Goal: Navigation & Orientation: Find specific page/section

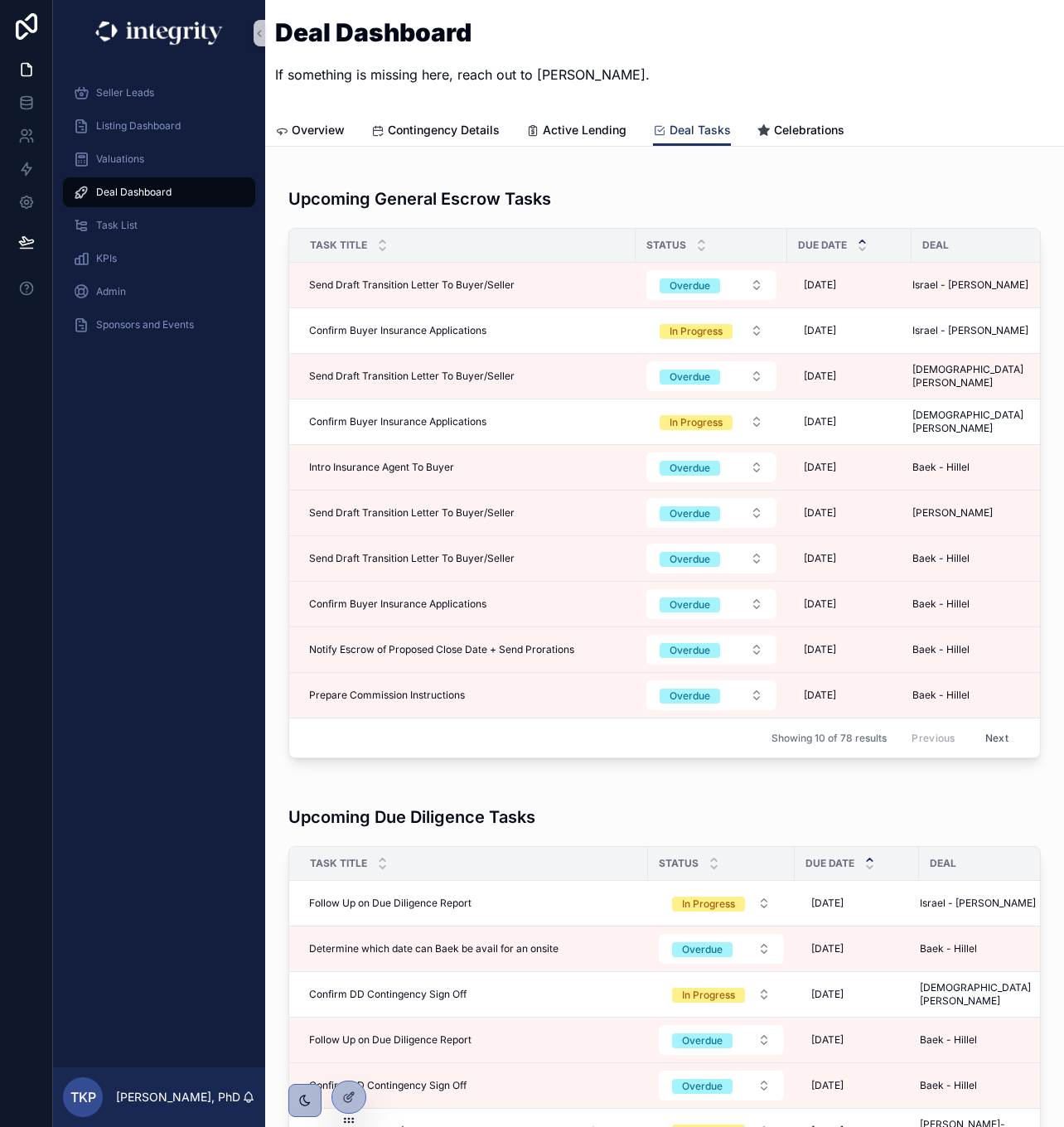
scroll to position [1882, 0]
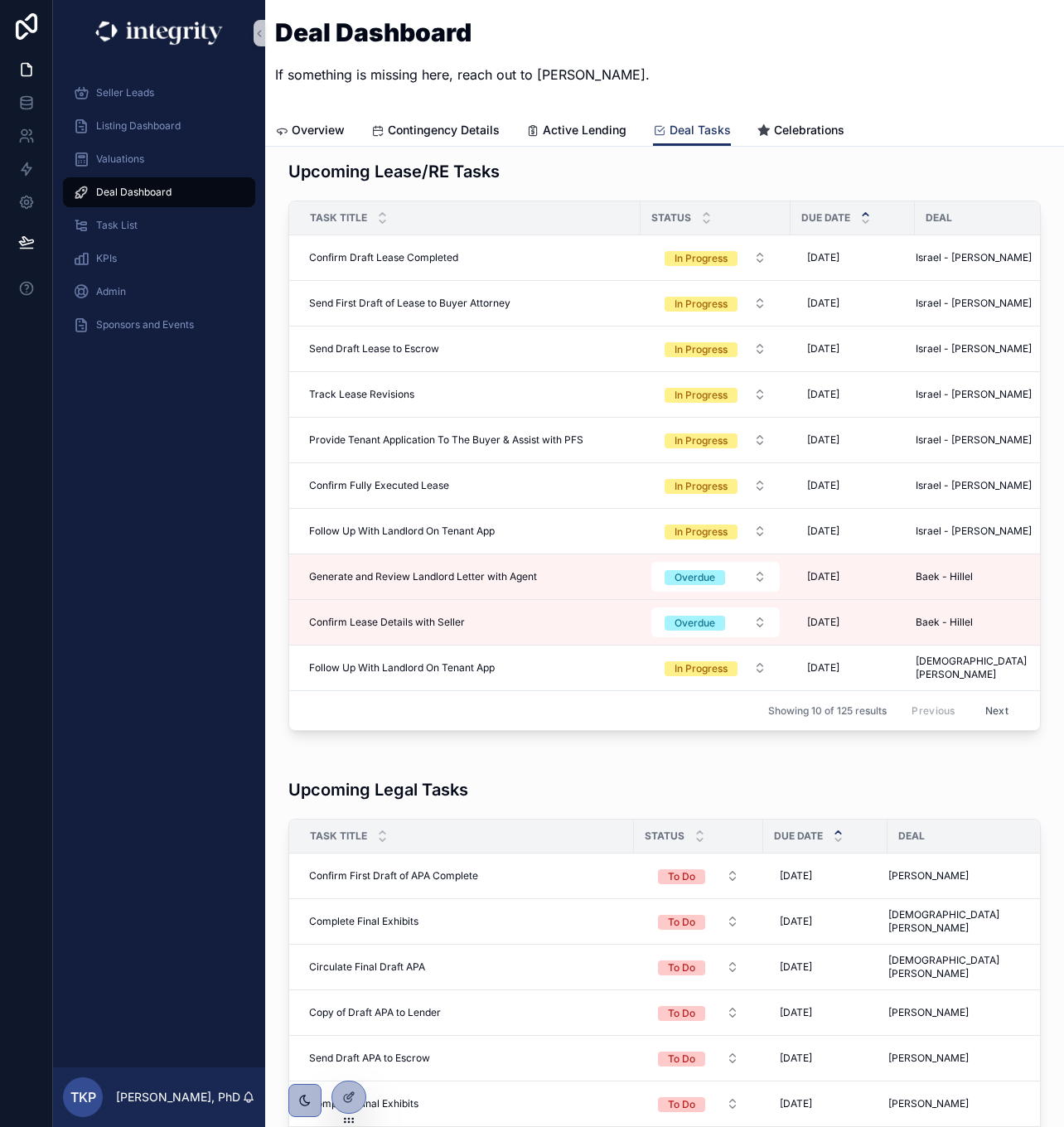
click at [153, 193] on span "Deal Dashboard" at bounding box center [134, 192] width 75 height 13
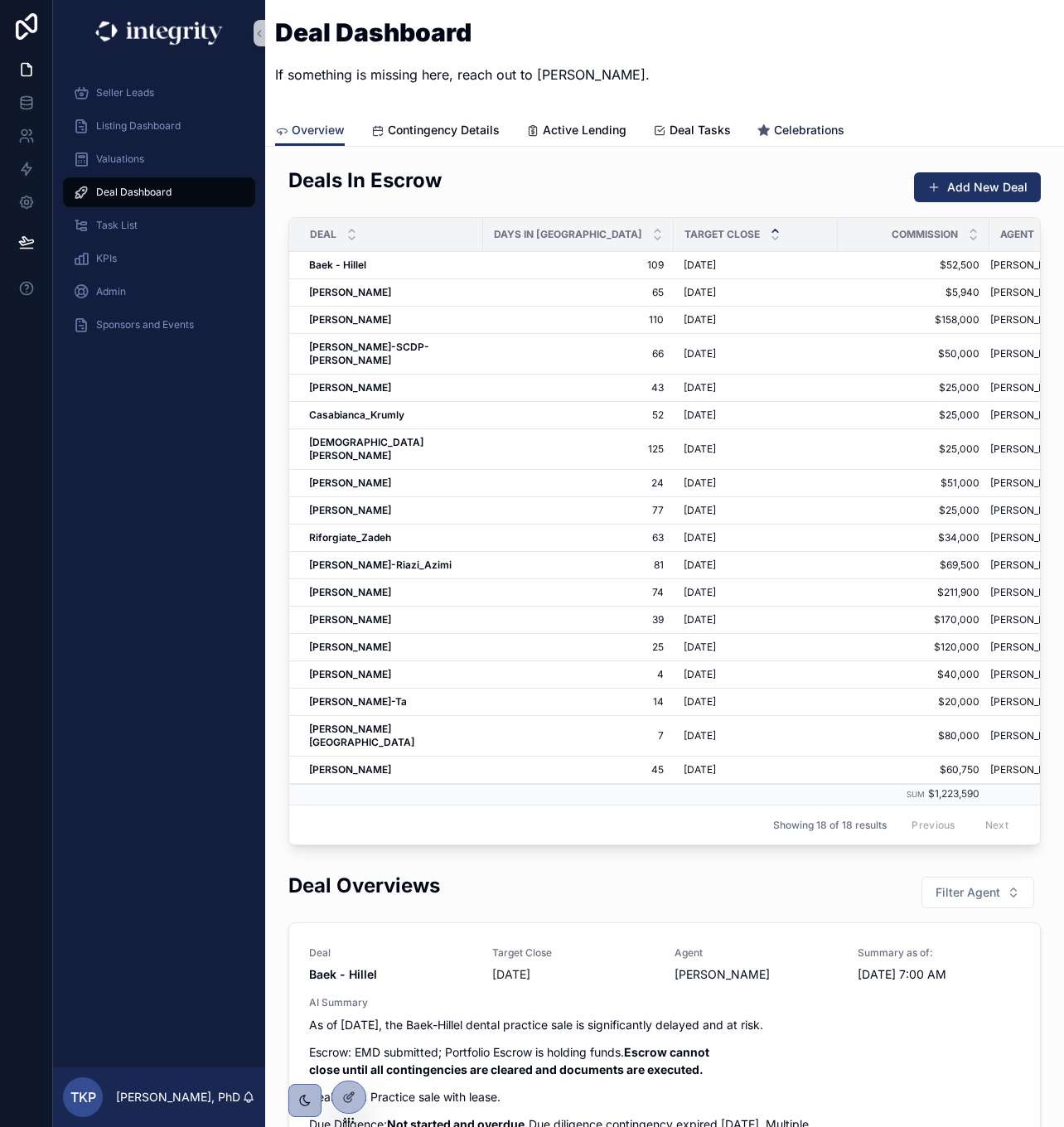
click at [791, 126] on span "Celebrations" at bounding box center [810, 130] width 71 height 17
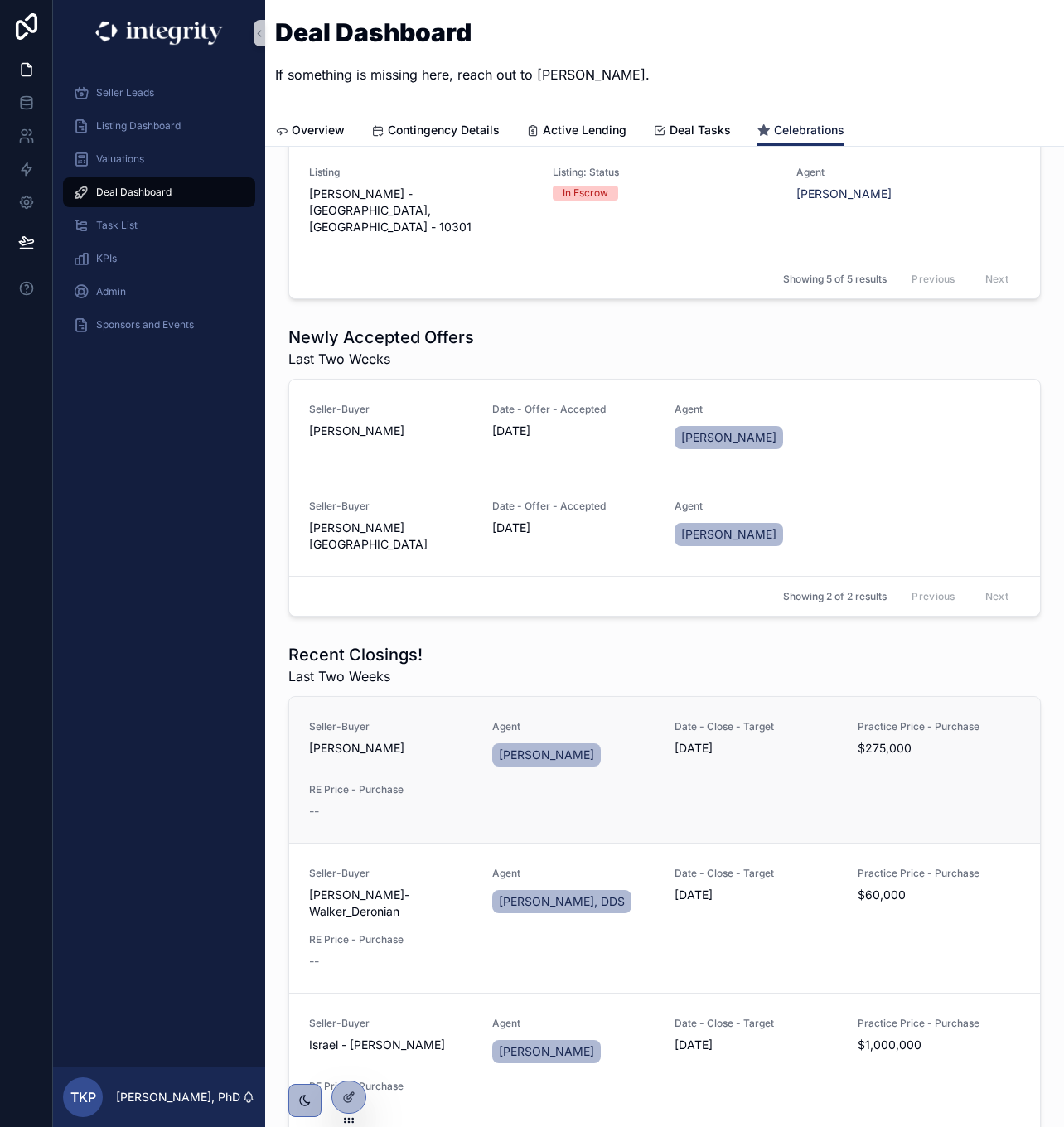
scroll to position [1288, 0]
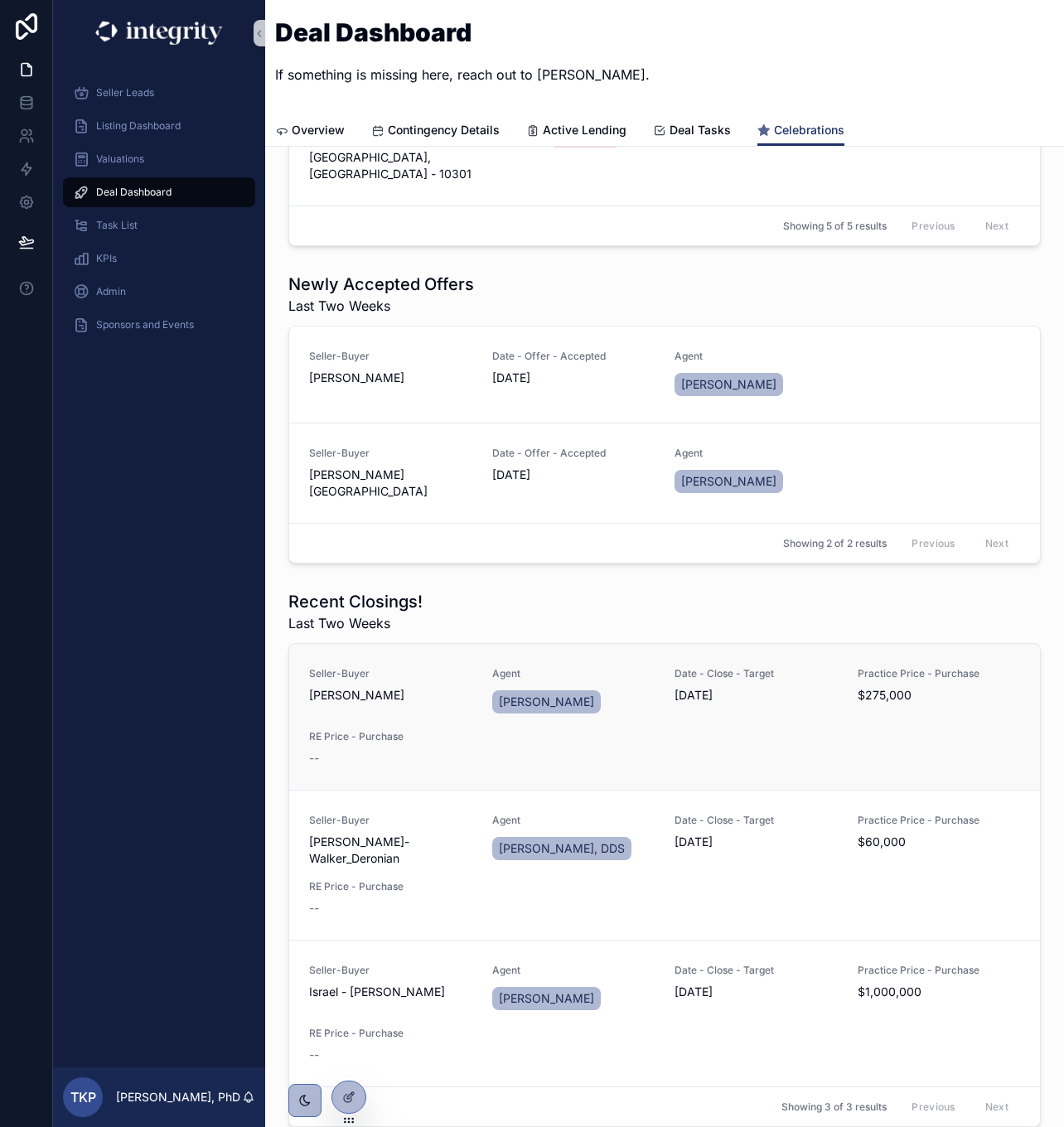
drag, startPoint x: 414, startPoint y: 557, endPoint x: 307, endPoint y: 560, distance: 107.0
click at [307, 644] on link "Seller-[PERSON_NAME] Agent [PERSON_NAME] Date - Close - Target [DATE] Practice …" at bounding box center [665, 716] width 751 height 146
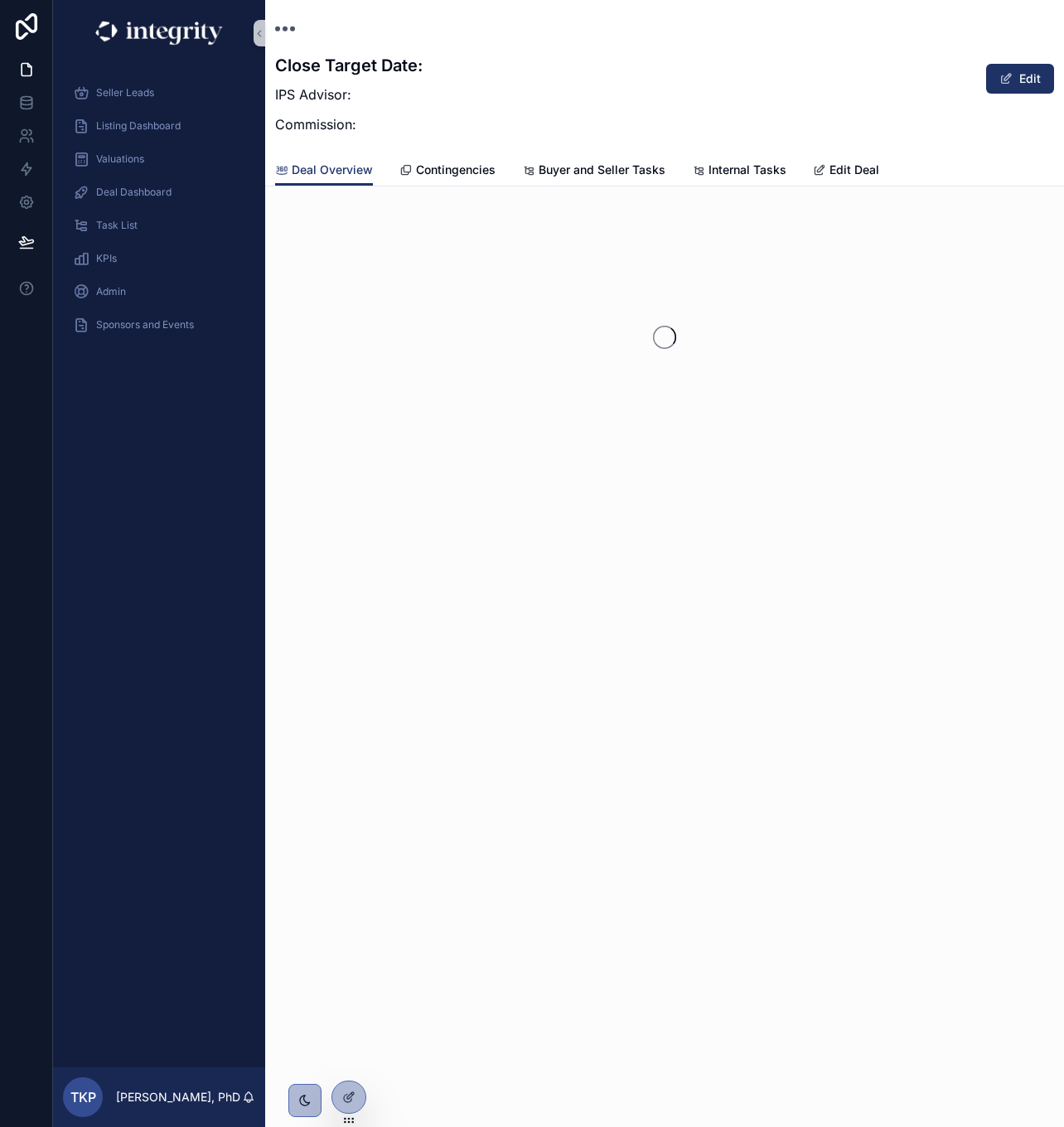
drag, startPoint x: 307, startPoint y: 560, endPoint x: 363, endPoint y: 559, distance: 56.0
click at [363, 559] on div "Close Target Date: IPS Advisor: Commission: Edit Deal Overview Deal Overview Co…" at bounding box center [664, 287] width 799 height 574
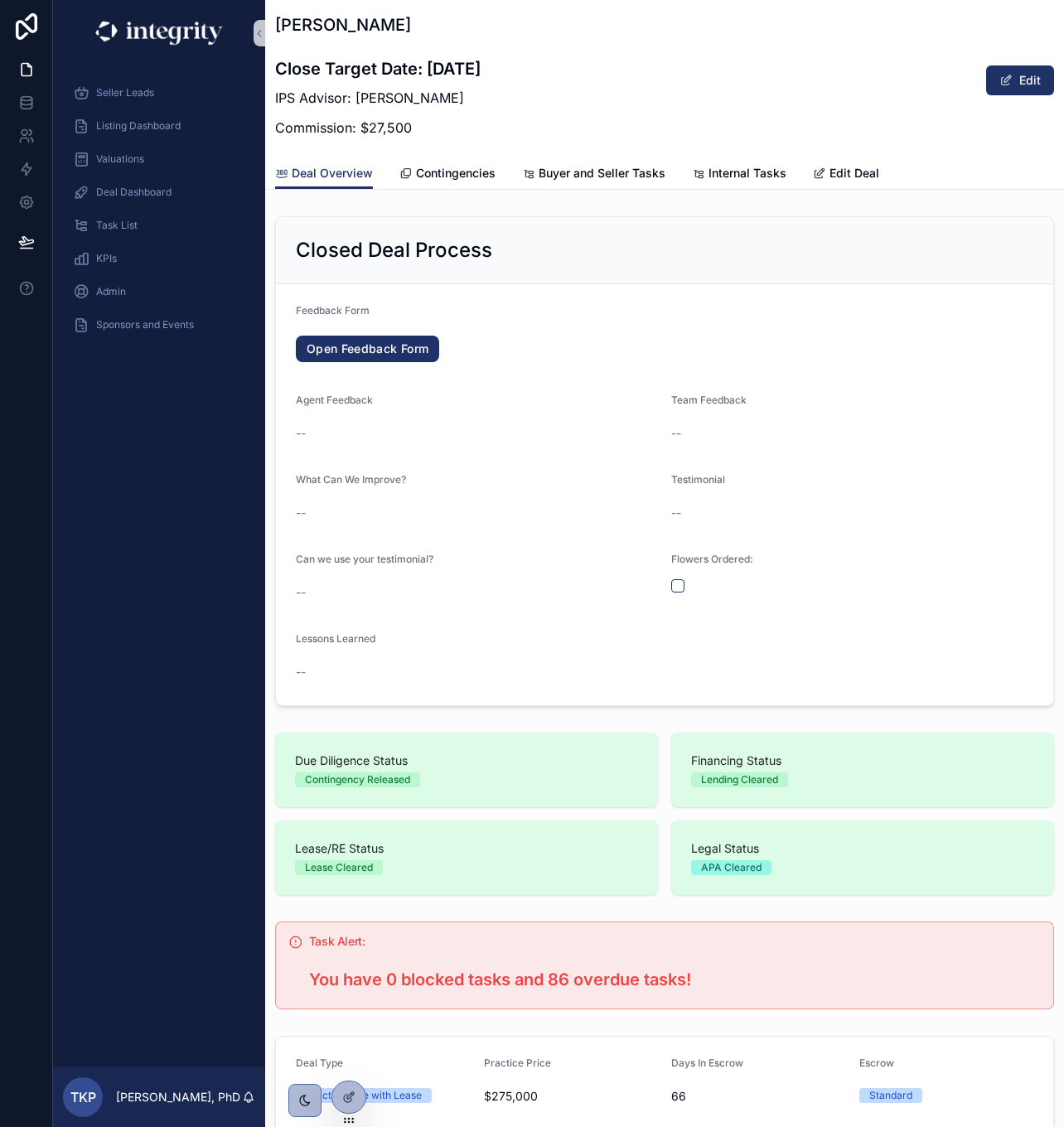
drag, startPoint x: 419, startPoint y: 17, endPoint x: 277, endPoint y: 31, distance: 142.7
click at [279, 29] on h1 "[PERSON_NAME]" at bounding box center [378, 24] width 206 height 23
copy h1 "[PERSON_NAME]"
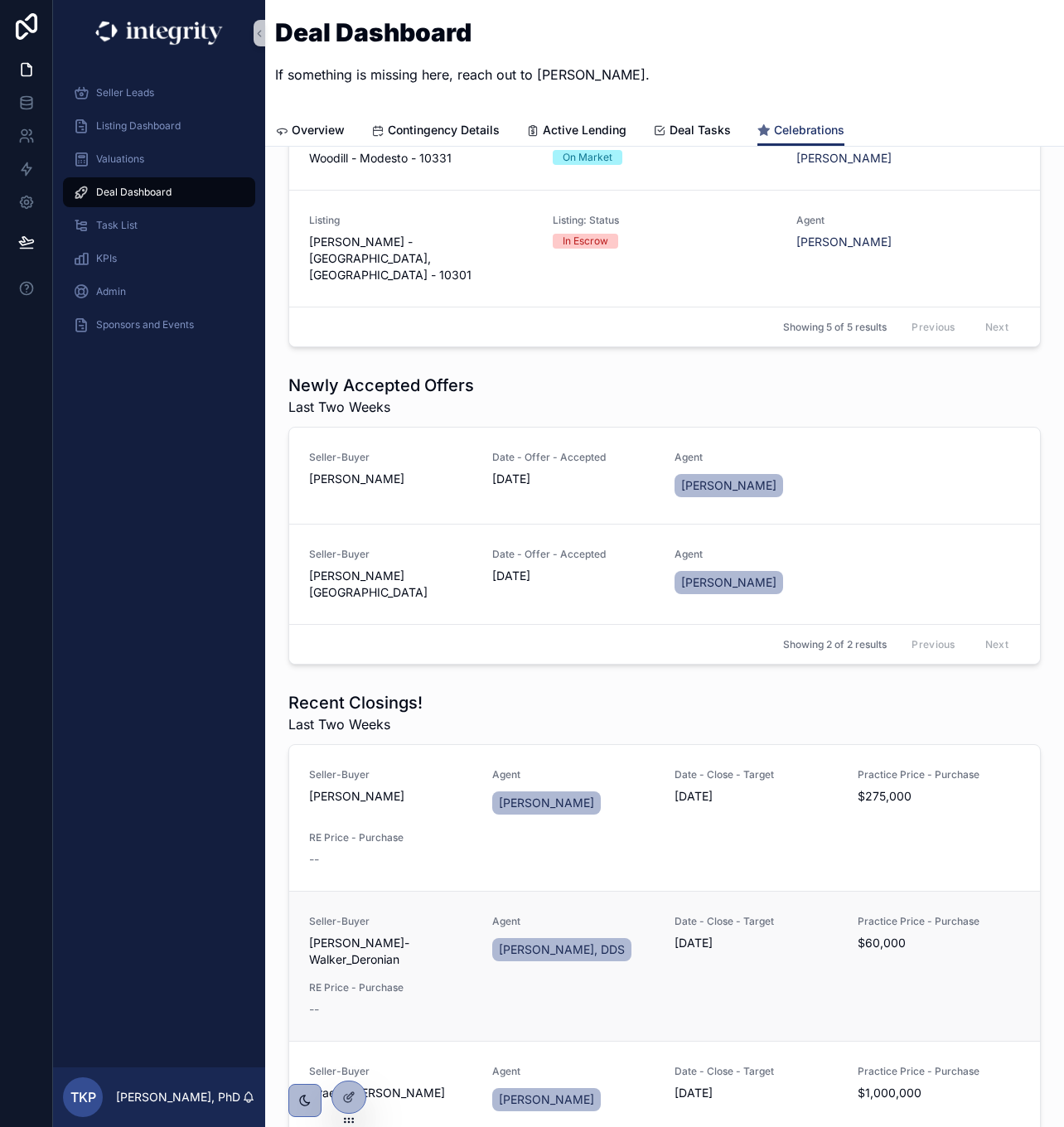
scroll to position [1198, 0]
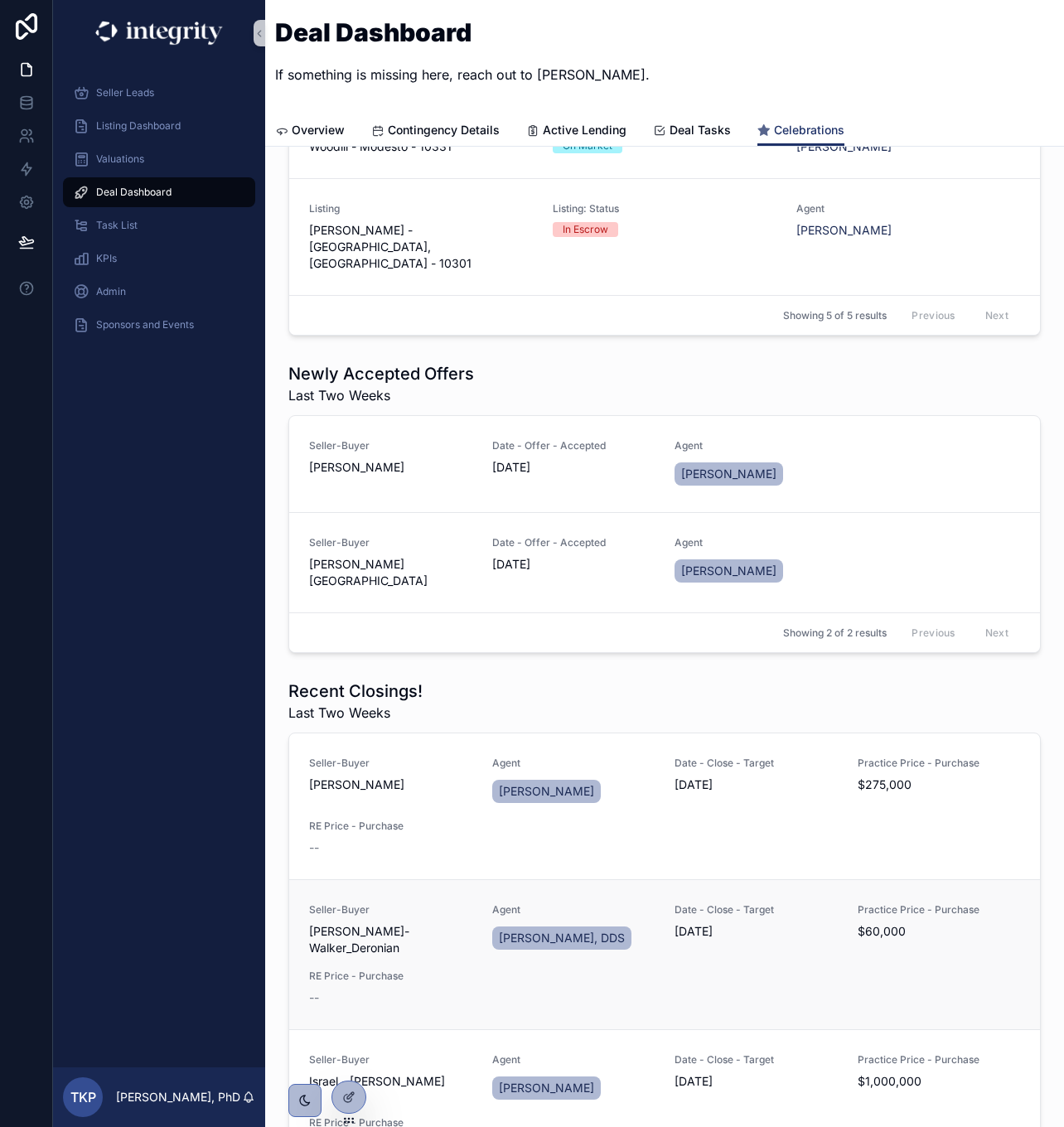
drag, startPoint x: 453, startPoint y: 797, endPoint x: 308, endPoint y: 801, distance: 145.1
click at [308, 879] on link "Seller-Buyer [PERSON_NAME] Agent [PERSON_NAME], DDS Date - Close - Target [DATE…" at bounding box center [665, 954] width 751 height 150
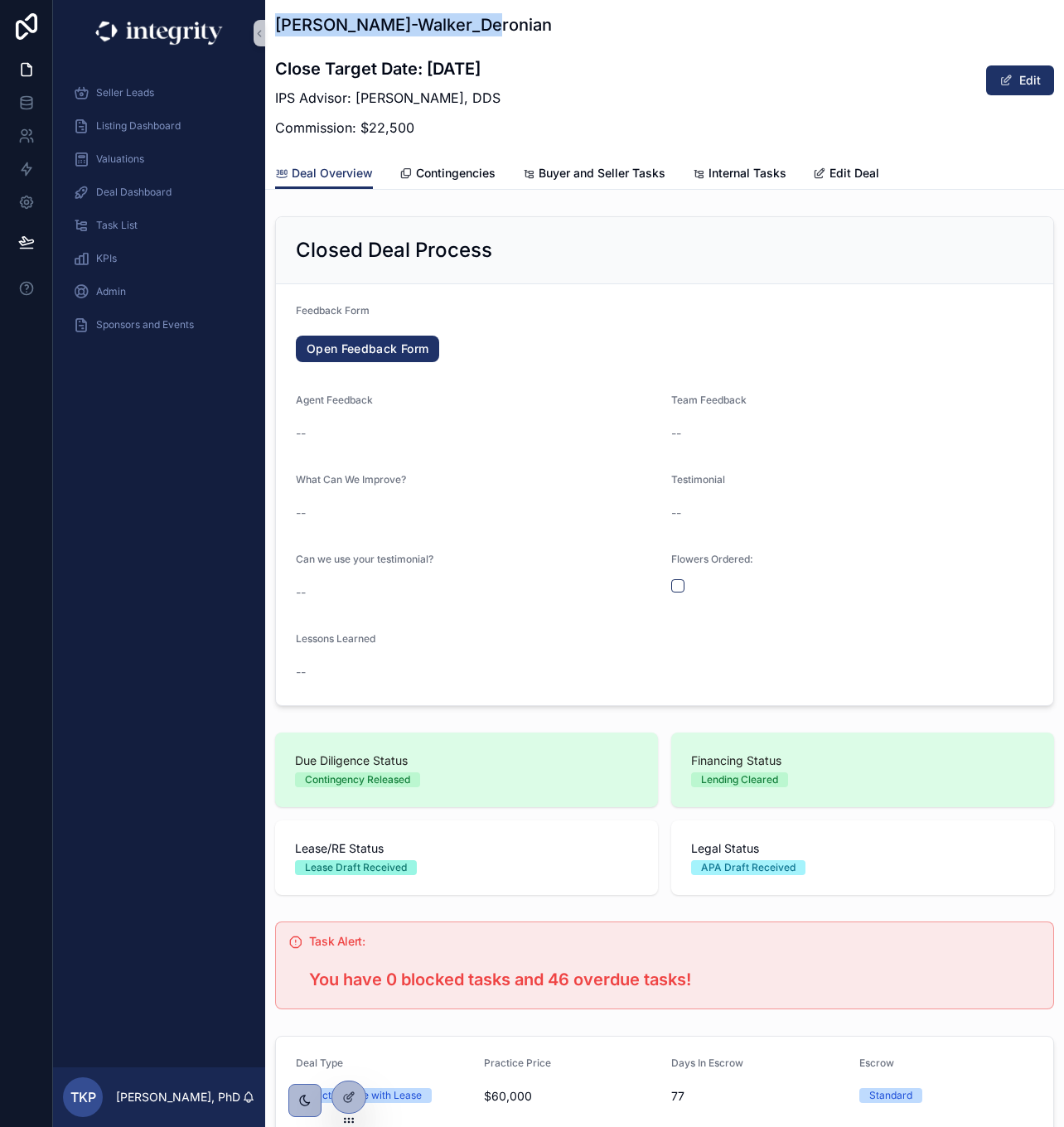
drag, startPoint x: 417, startPoint y: 22, endPoint x: 274, endPoint y: 24, distance: 143.0
click at [274, 24] on div "[PERSON_NAME] Close Target Date: [DATE] IPS Advisor: [PERSON_NAME], DDS Commiss…" at bounding box center [664, 95] width 799 height 190
click at [306, 30] on h1 "[PERSON_NAME]-Walker_Deronian" at bounding box center [414, 24] width 276 height 23
click at [307, 29] on h1 "[PERSON_NAME]-Walker_Deronian" at bounding box center [414, 24] width 276 height 23
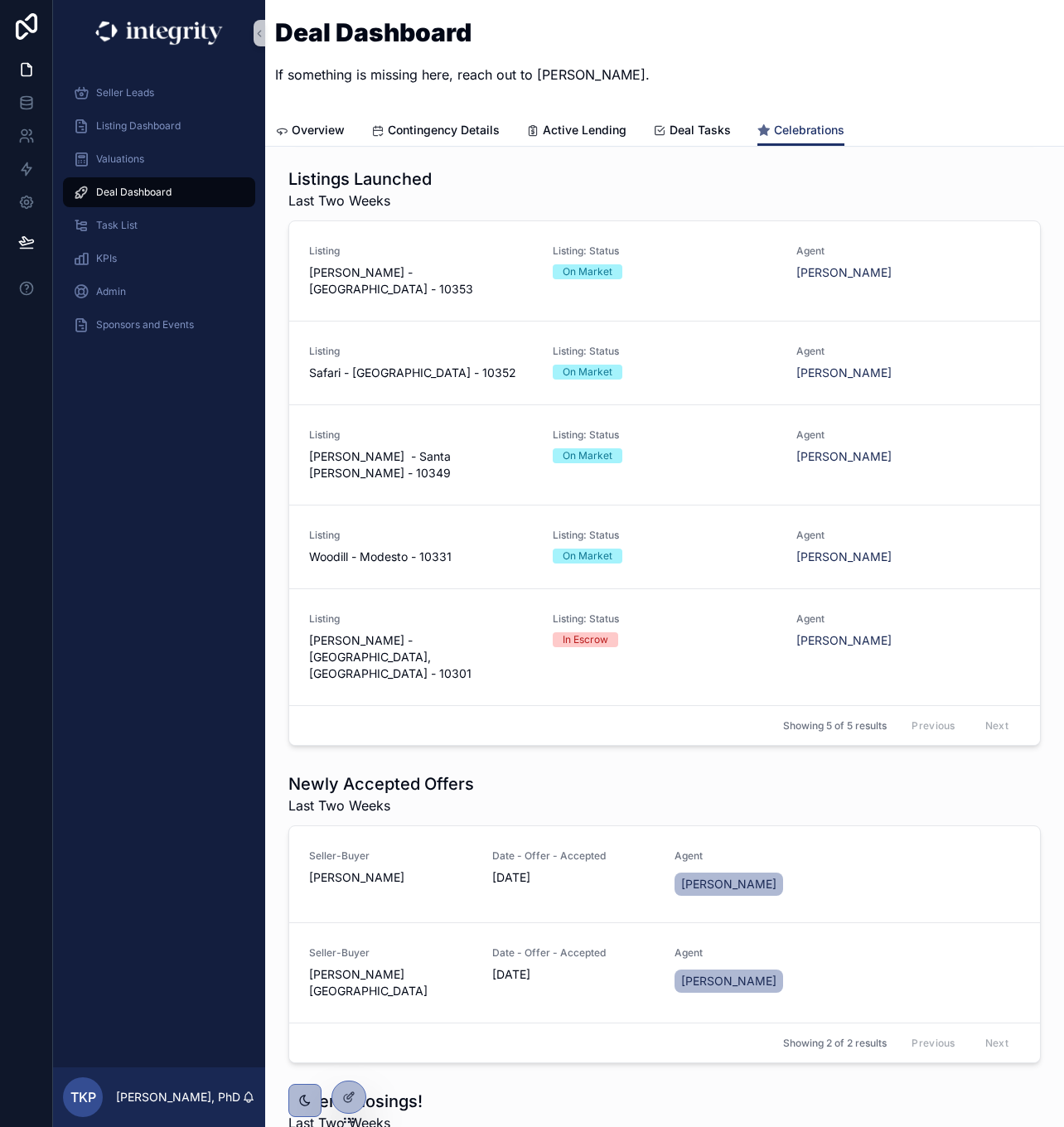
scroll to position [1288, 0]
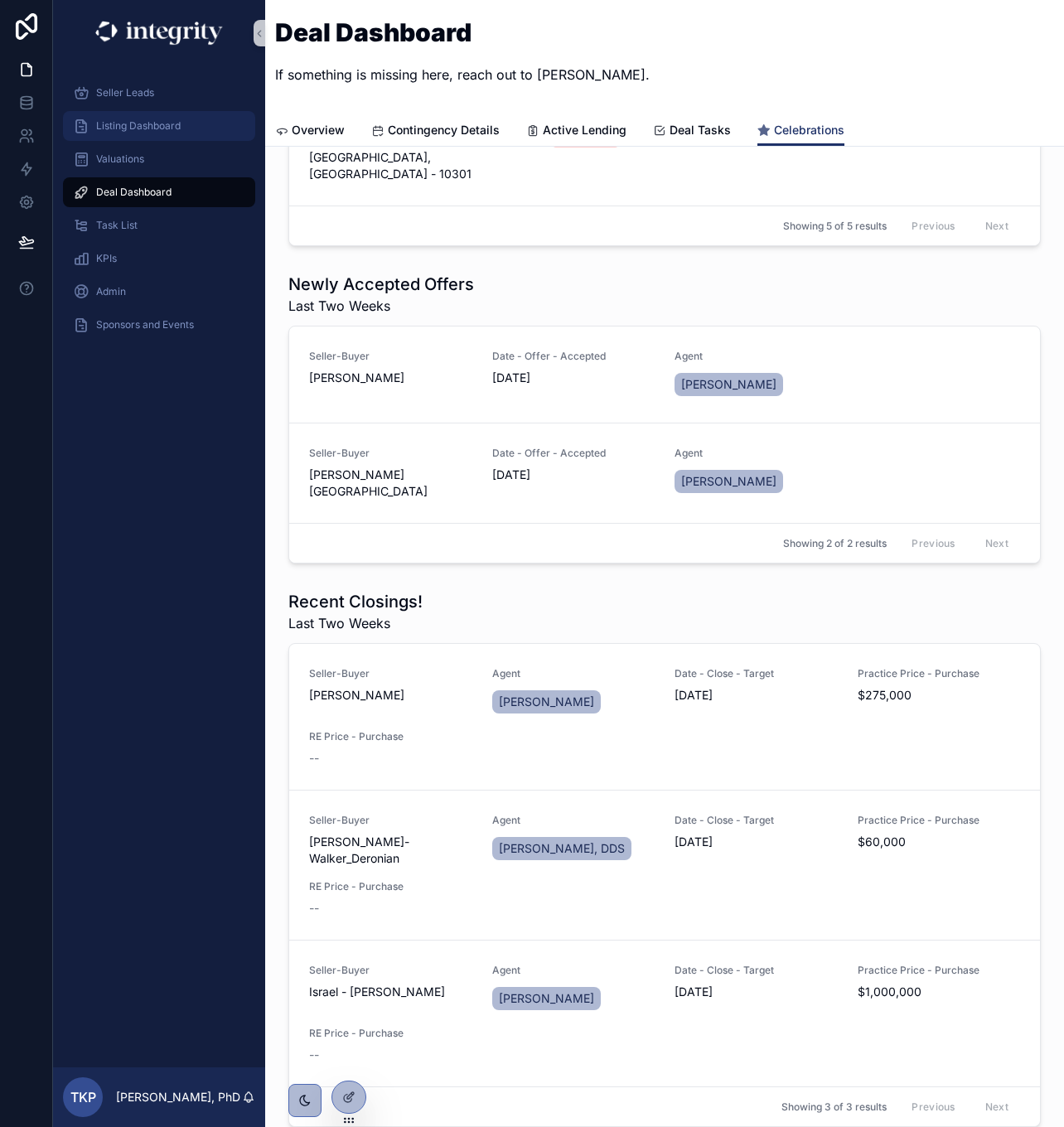
click at [113, 125] on span "Listing Dashboard" at bounding box center [138, 126] width 84 height 13
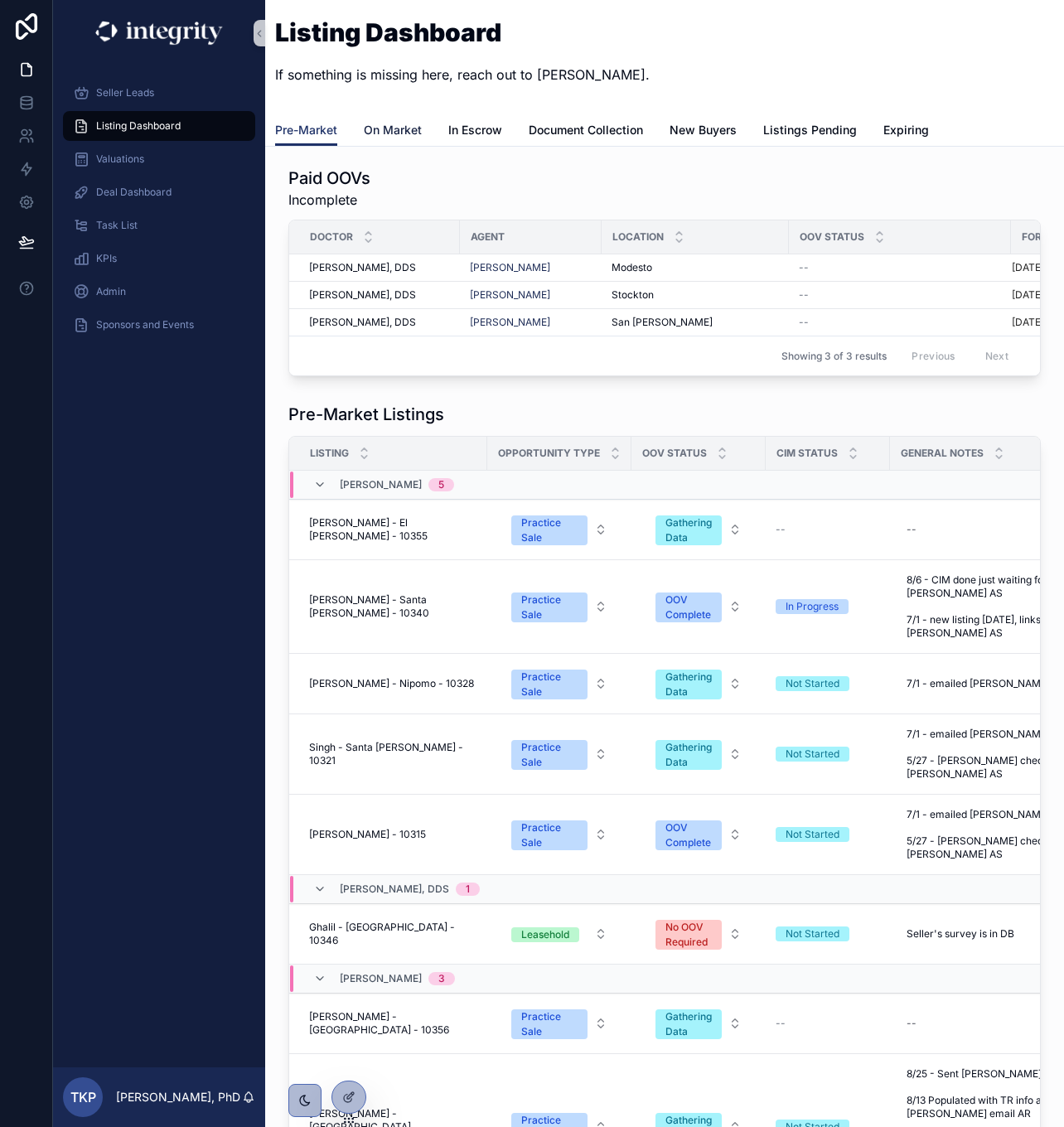
click at [416, 129] on span "On Market" at bounding box center [392, 130] width 58 height 17
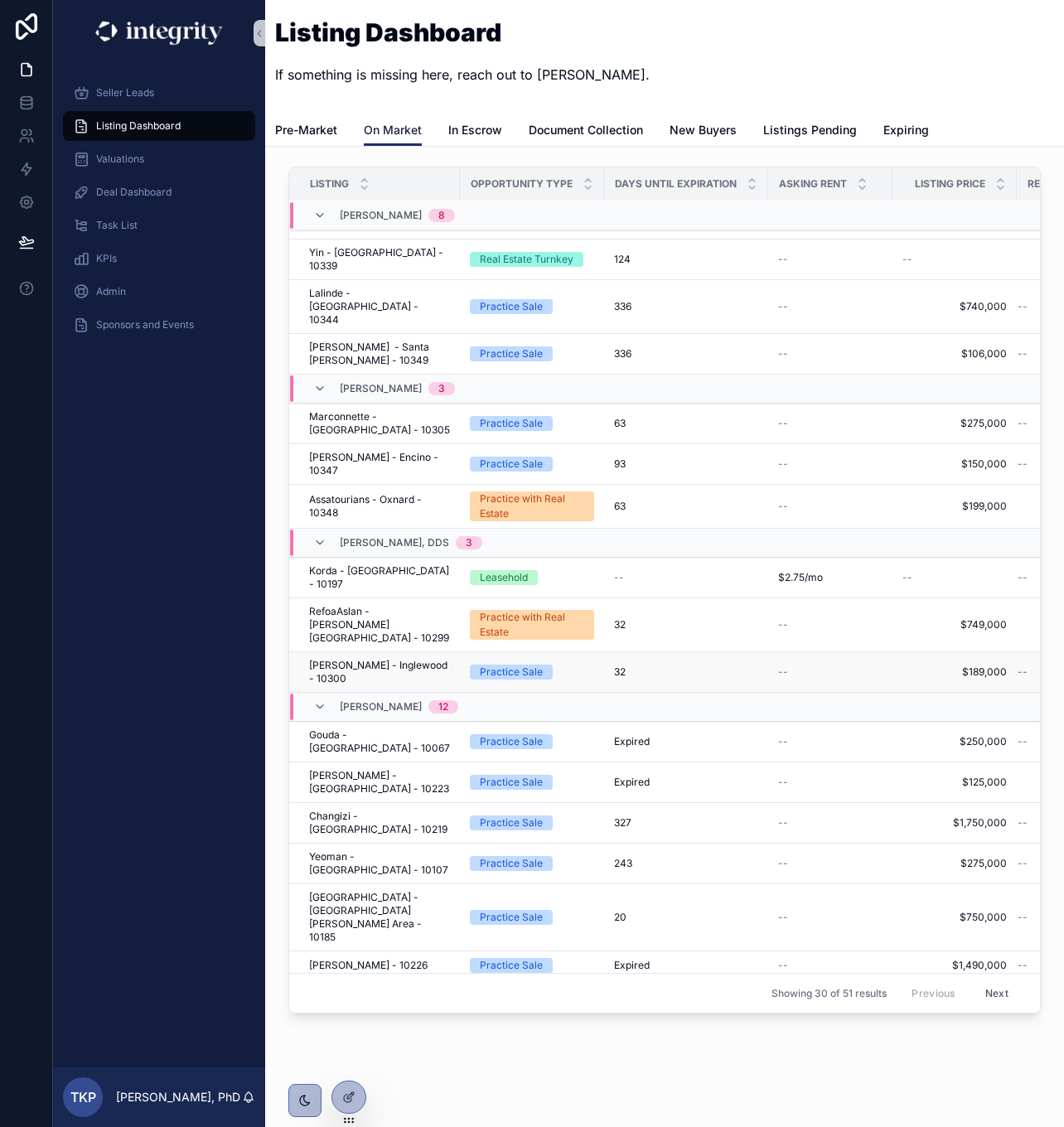
scroll to position [32, 0]
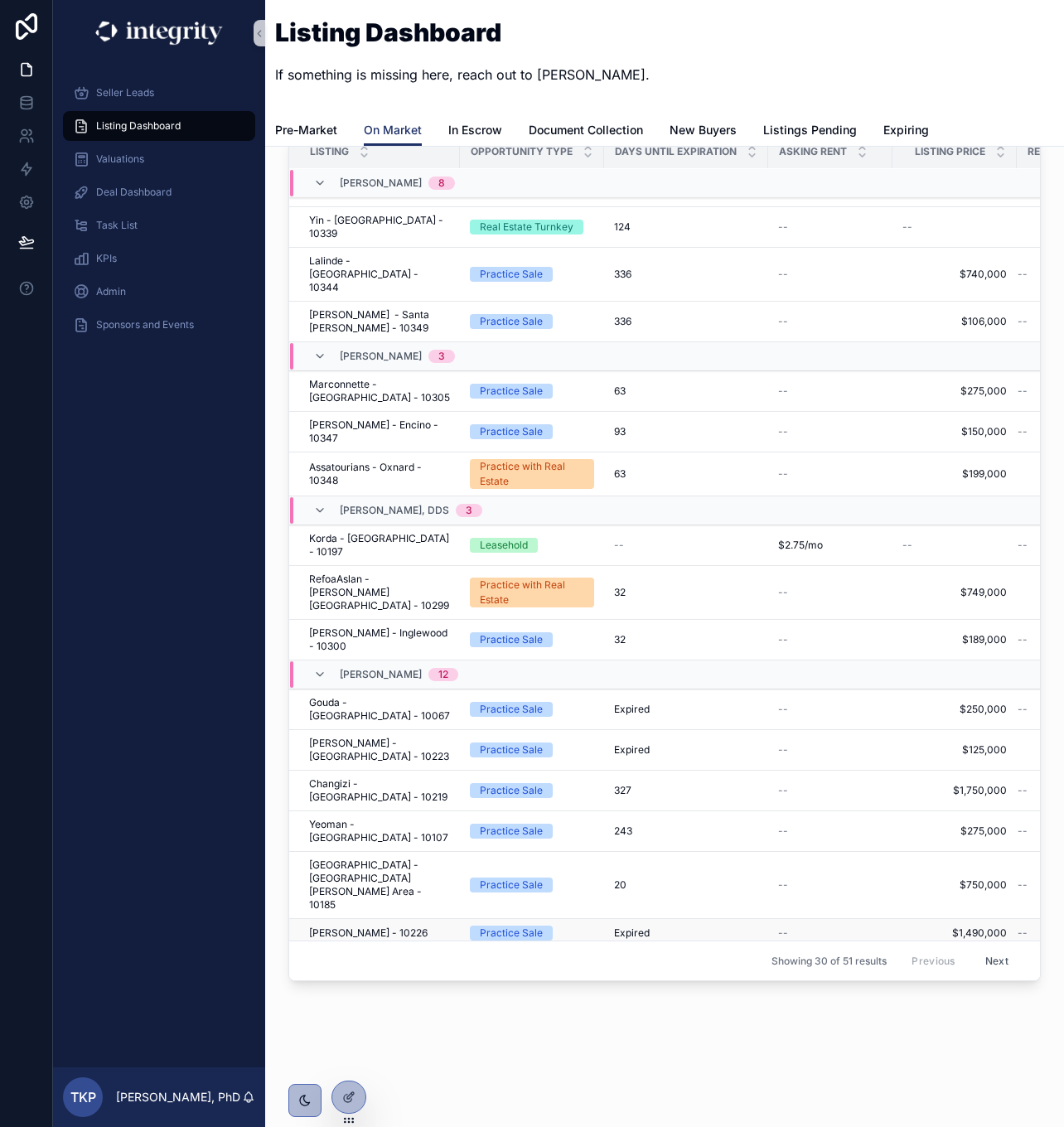
click at [388, 927] on span "[PERSON_NAME] - 10226" at bounding box center [368, 933] width 119 height 13
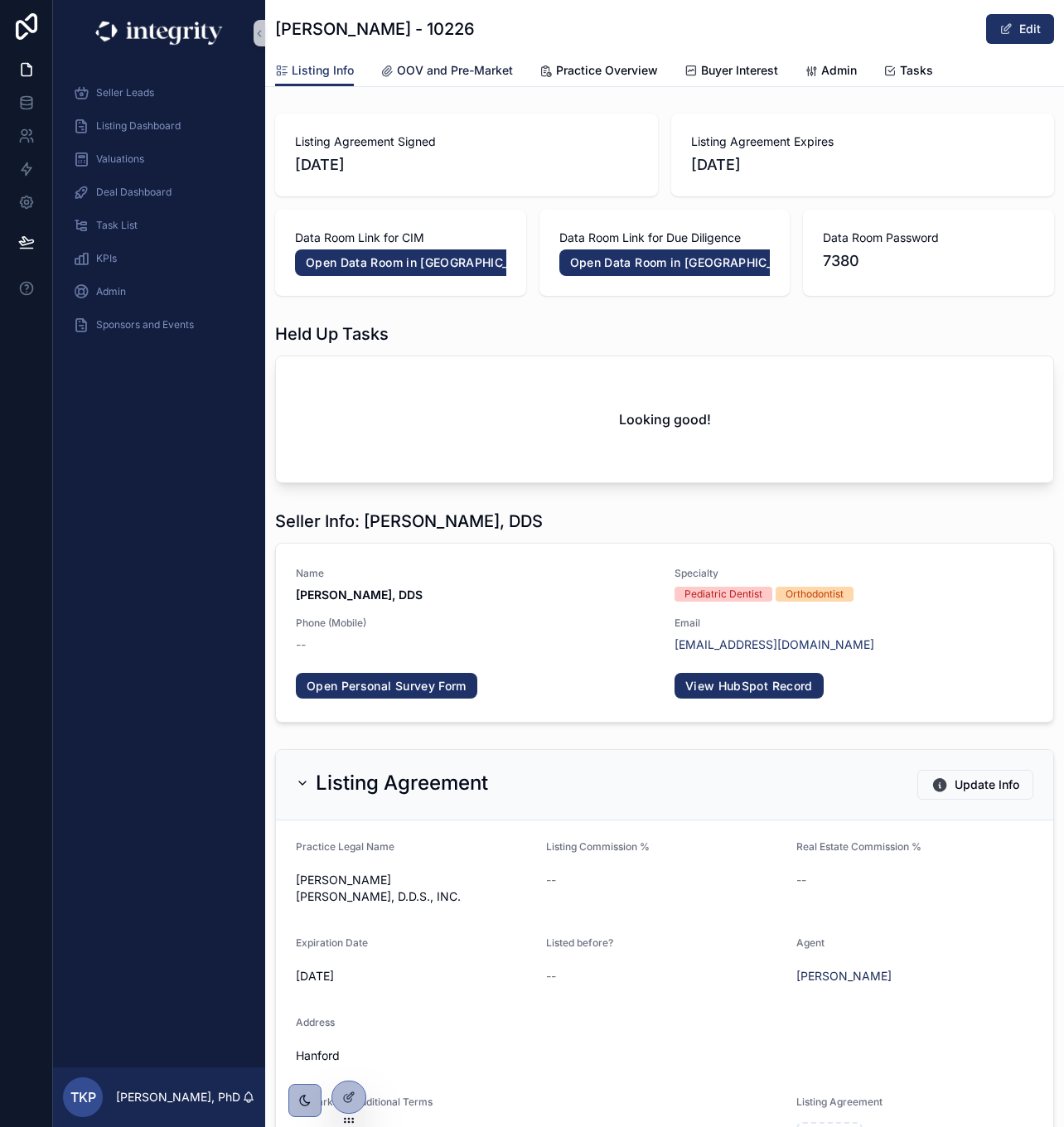
click at [475, 77] on span "OOV and Pre-Market" at bounding box center [455, 70] width 116 height 17
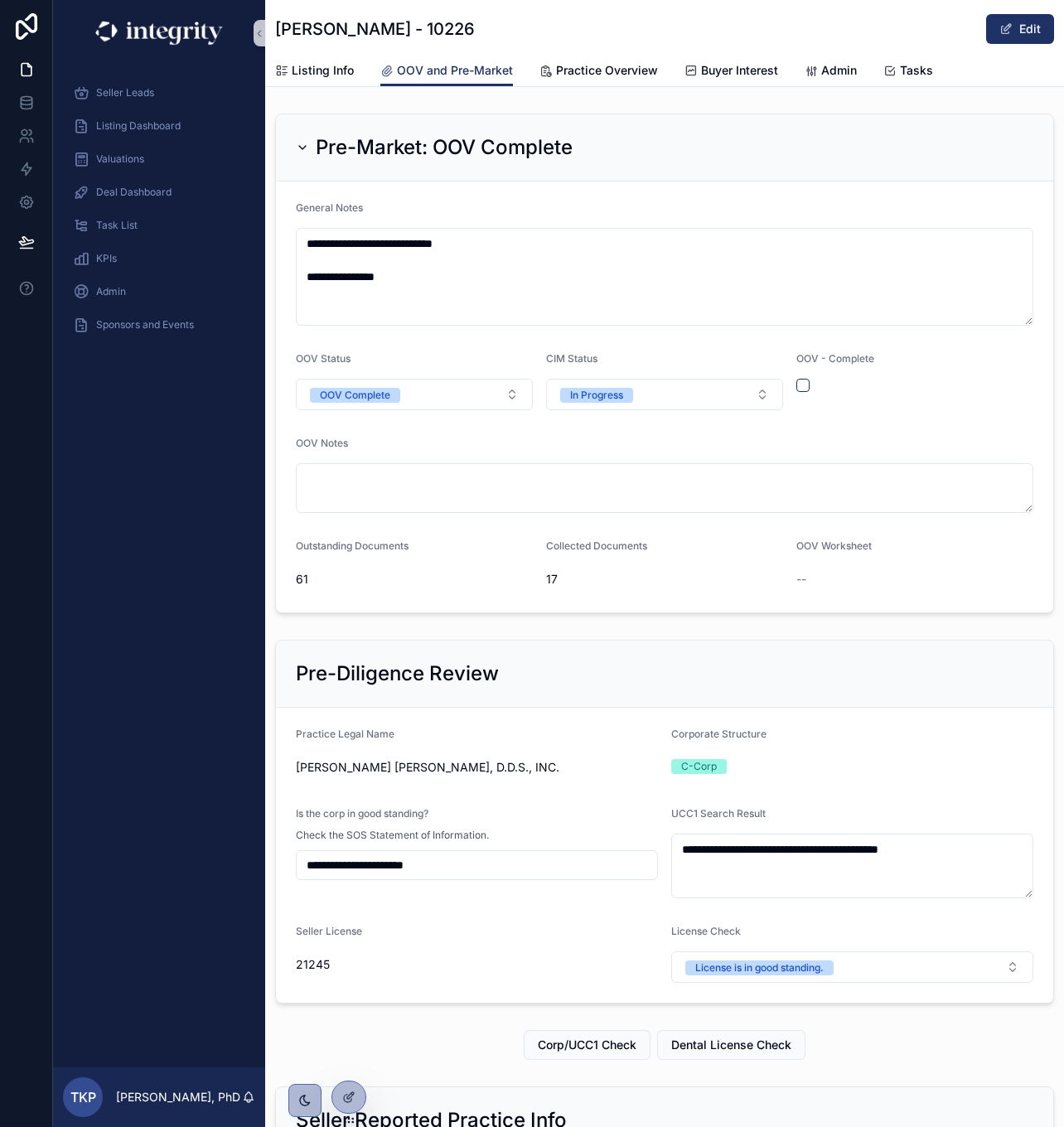
click at [803, 574] on span "--" at bounding box center [801, 580] width 10 height 17
